Goal: Information Seeking & Learning: Learn about a topic

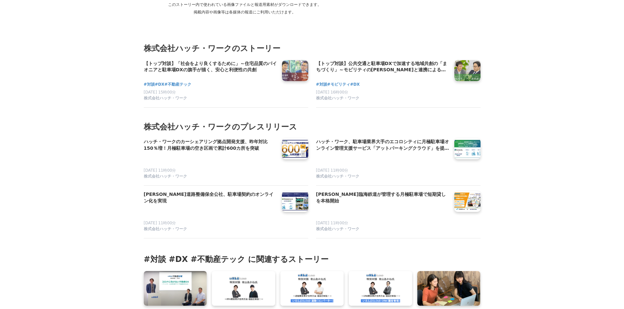
scroll to position [5121, 0]
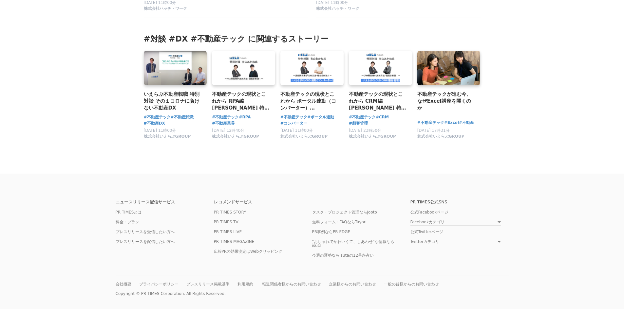
drag, startPoint x: 374, startPoint y: 104, endPoint x: 372, endPoint y: 207, distance: 102.5
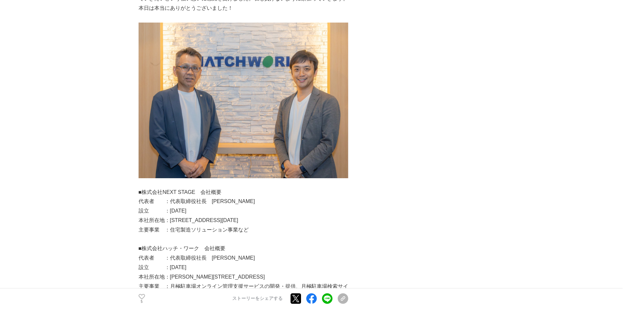
drag, startPoint x: 54, startPoint y: 201, endPoint x: 109, endPoint y: 73, distance: 138.6
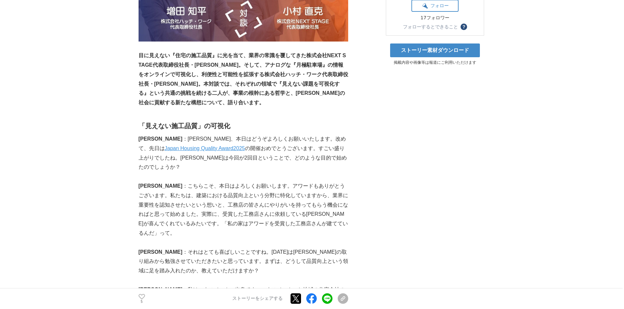
scroll to position [0, 0]
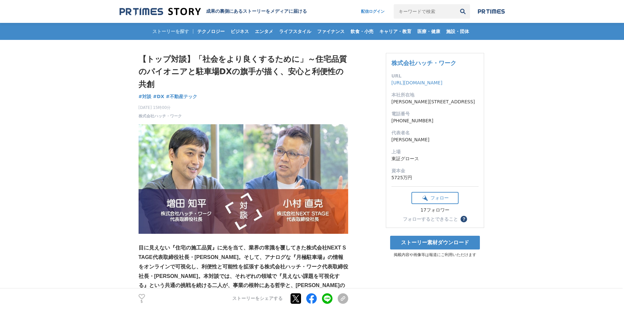
drag, startPoint x: 443, startPoint y: 179, endPoint x: 399, endPoint y: 39, distance: 146.9
click at [431, 16] on input "キーワードで検索" at bounding box center [425, 11] width 62 height 14
type input "ハッチ・ワーク"
click at [455, 4] on button "検索" at bounding box center [462, 11] width 14 height 14
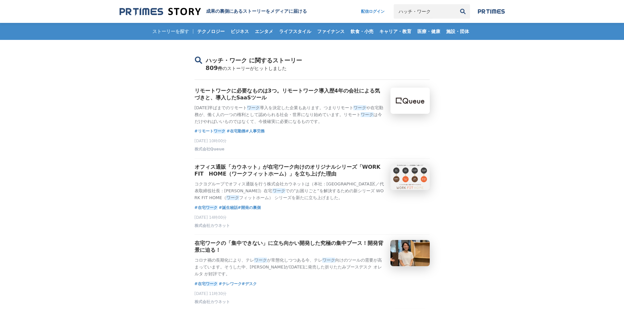
drag, startPoint x: 164, startPoint y: 165, endPoint x: 512, endPoint y: 47, distance: 367.7
click at [394, 13] on input "ハッチ・ワーク" at bounding box center [425, 11] width 62 height 14
type input "株式会社ハッチ・ワーク"
click at [455, 4] on button "検索" at bounding box center [462, 11] width 14 height 14
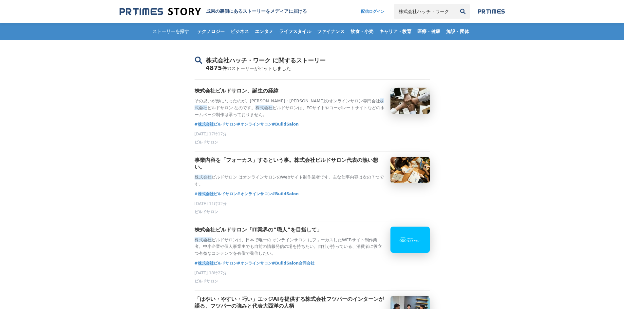
drag, startPoint x: 549, startPoint y: 219, endPoint x: 607, endPoint y: 21, distance: 206.4
click at [448, 10] on input "株式会社ハッチ・ワーク" at bounding box center [425, 11] width 62 height 14
